Goal: Transaction & Acquisition: Purchase product/service

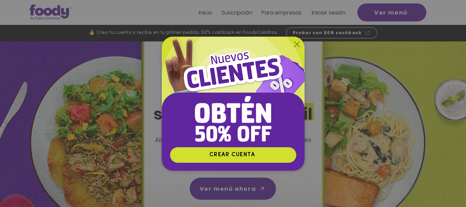
click at [335, 34] on div "Nuevos suscriptores 50% off" at bounding box center [233, 103] width 466 height 207
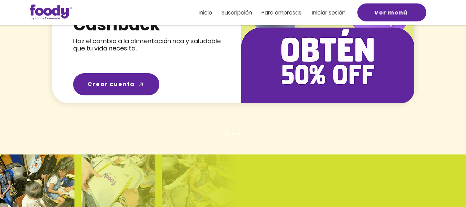
scroll to position [931, 0]
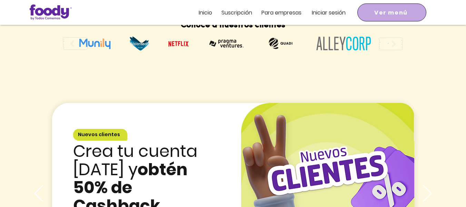
click at [405, 13] on span "Ver menú" at bounding box center [390, 12] width 33 height 9
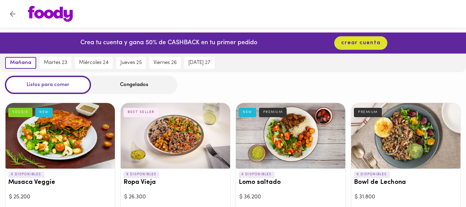
click at [142, 81] on div "Congelados" at bounding box center [134, 85] width 86 height 18
click at [142, 84] on div "Congelados" at bounding box center [134, 85] width 86 height 18
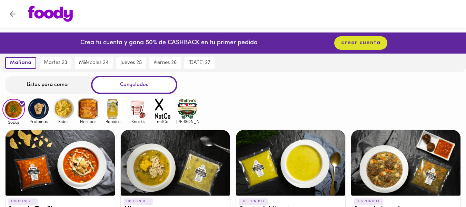
click at [133, 106] on img at bounding box center [138, 108] width 22 height 22
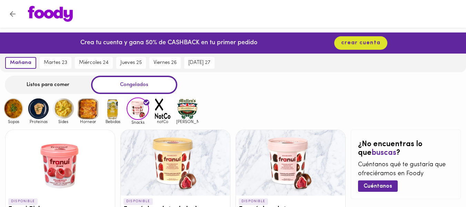
click at [162, 116] on img at bounding box center [162, 108] width 22 height 22
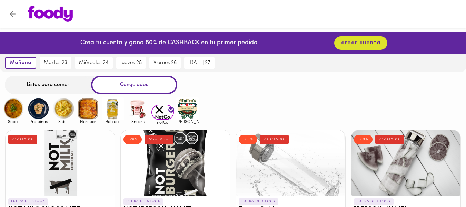
click at [68, 86] on div "Listos para comer" at bounding box center [48, 85] width 86 height 18
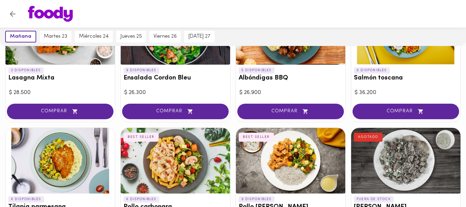
scroll to position [520, 0]
